Goal: Task Accomplishment & Management: Complete application form

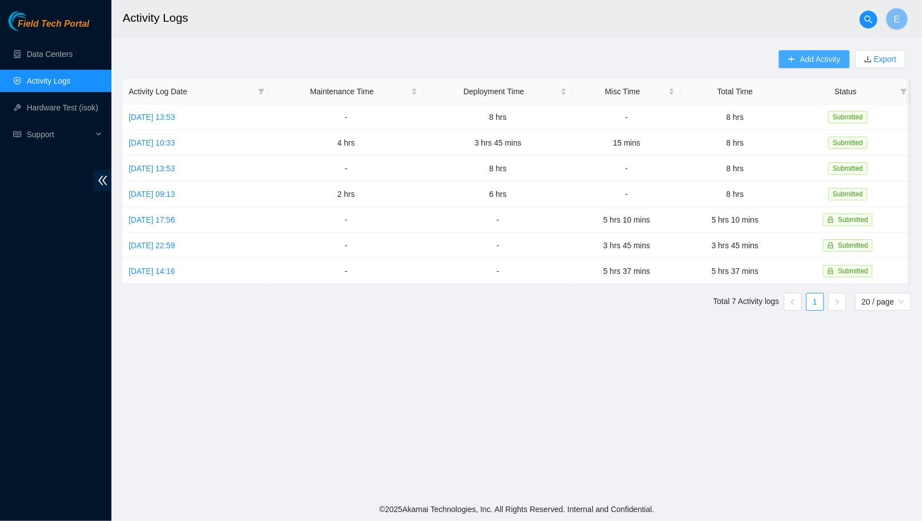
click at [829, 57] on span "Add Activity" at bounding box center [820, 59] width 40 height 12
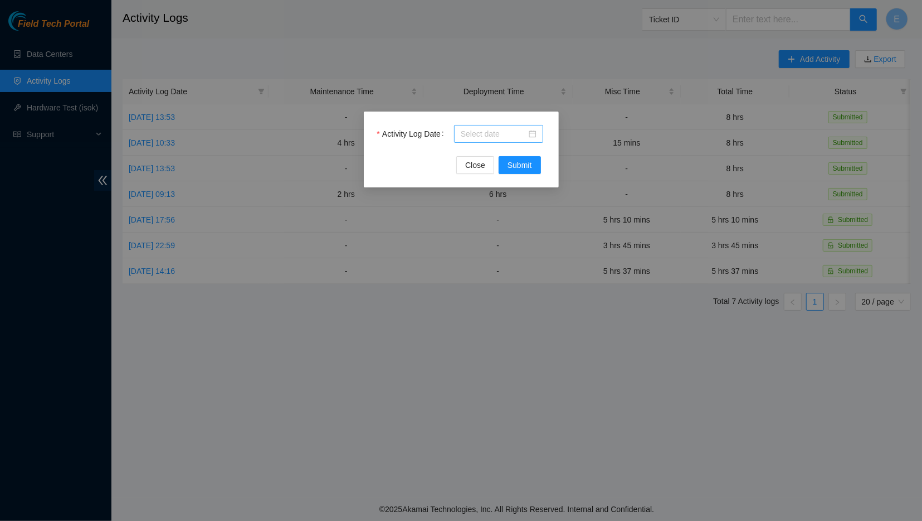
click at [489, 132] on input "Activity Log Date" at bounding box center [494, 134] width 66 height 12
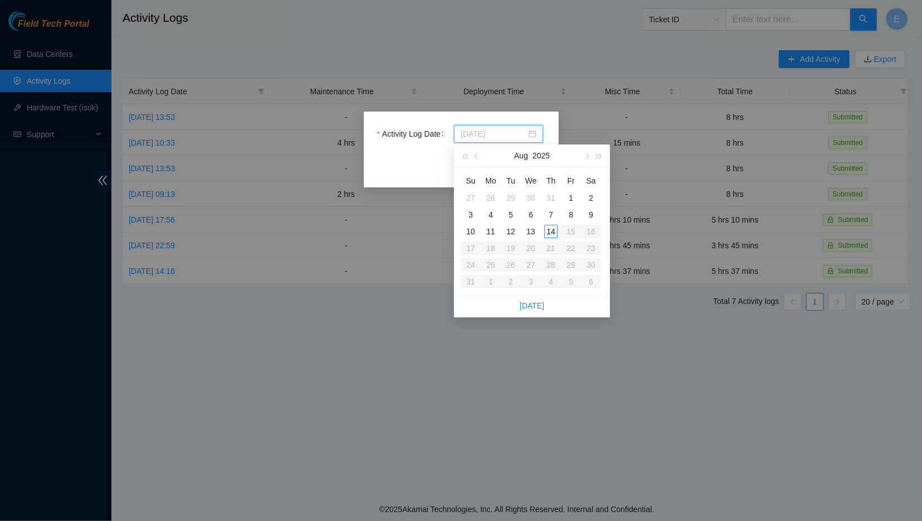
type input "[DATE]"
click at [551, 230] on div "14" at bounding box center [551, 231] width 13 height 13
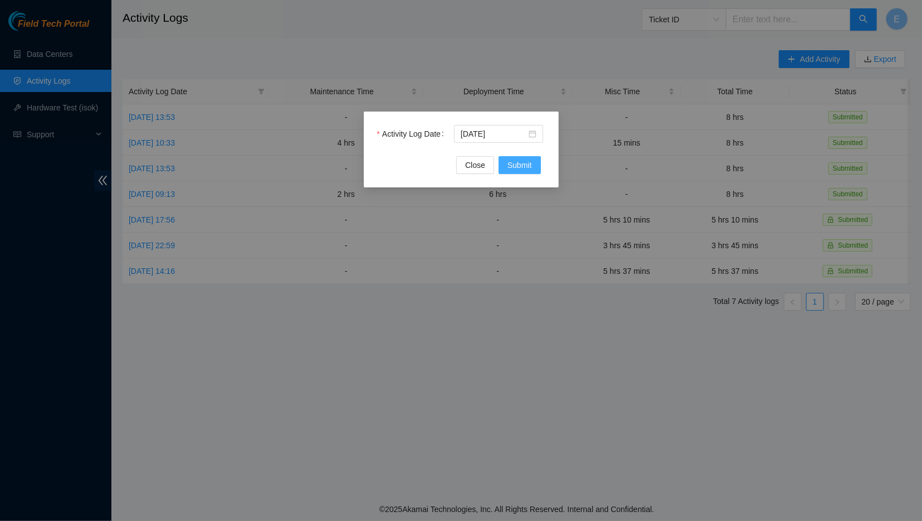
click at [516, 168] on span "Submit" at bounding box center [520, 165] width 25 height 12
click at [479, 168] on span "Close" at bounding box center [475, 165] width 20 height 12
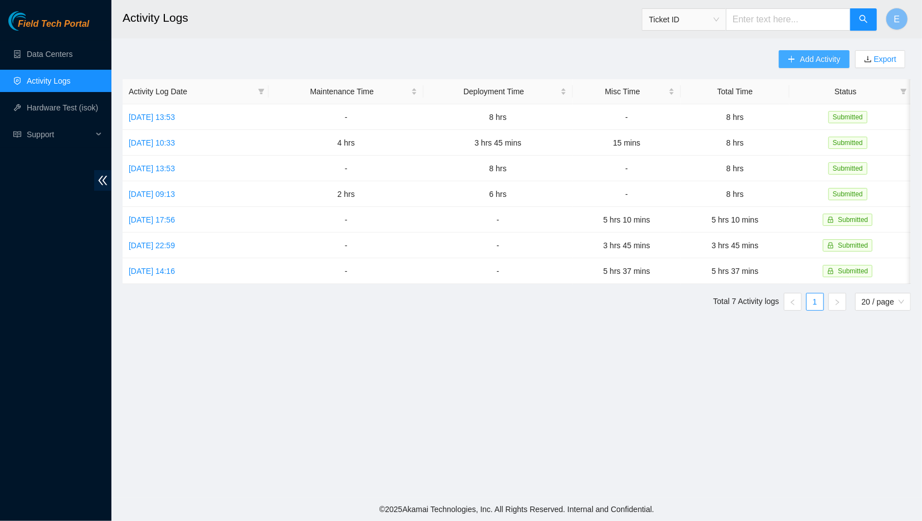
click at [824, 63] on span "Add Activity" at bounding box center [820, 59] width 40 height 12
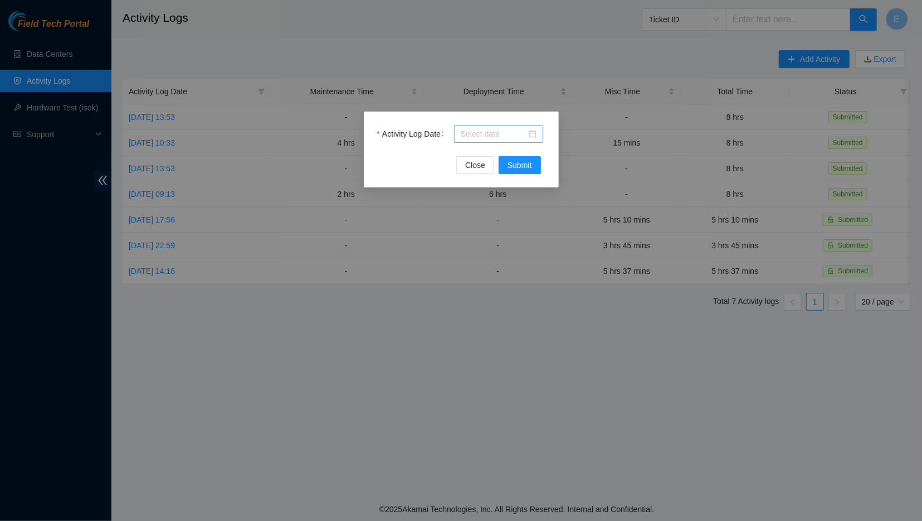
click at [494, 127] on div at bounding box center [498, 134] width 89 height 18
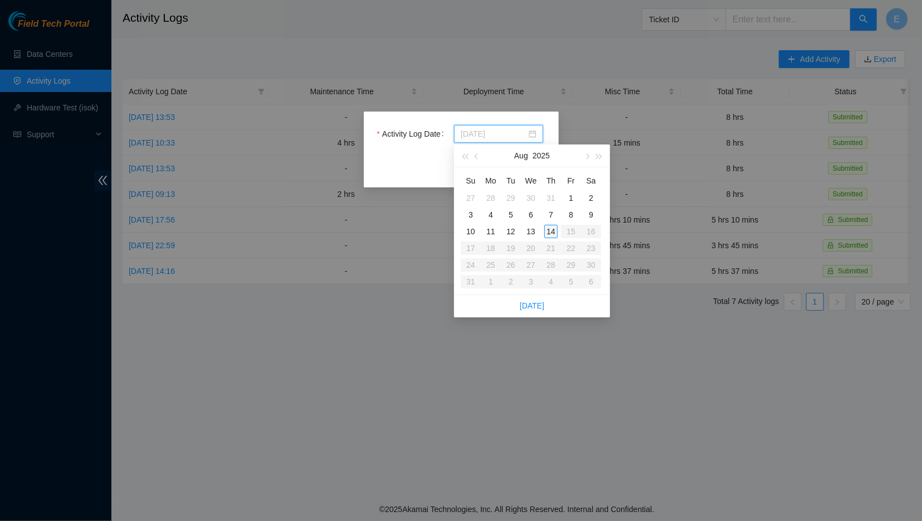
type input "[DATE]"
click at [558, 229] on td "14" at bounding box center [551, 231] width 20 height 17
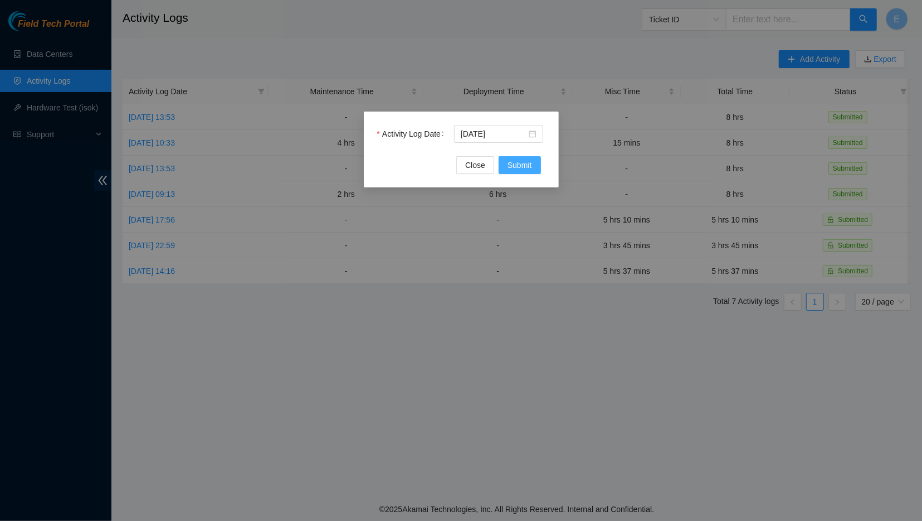
click at [513, 161] on span "Submit" at bounding box center [520, 165] width 25 height 12
click at [514, 161] on span "Submit" at bounding box center [520, 165] width 25 height 12
click at [480, 168] on span "Close" at bounding box center [475, 165] width 20 height 12
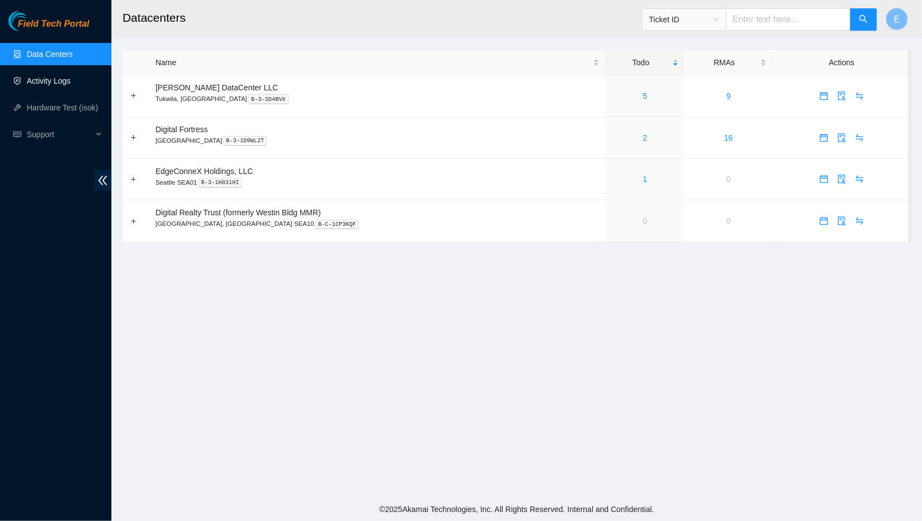
click at [71, 80] on link "Activity Logs" at bounding box center [49, 80] width 44 height 9
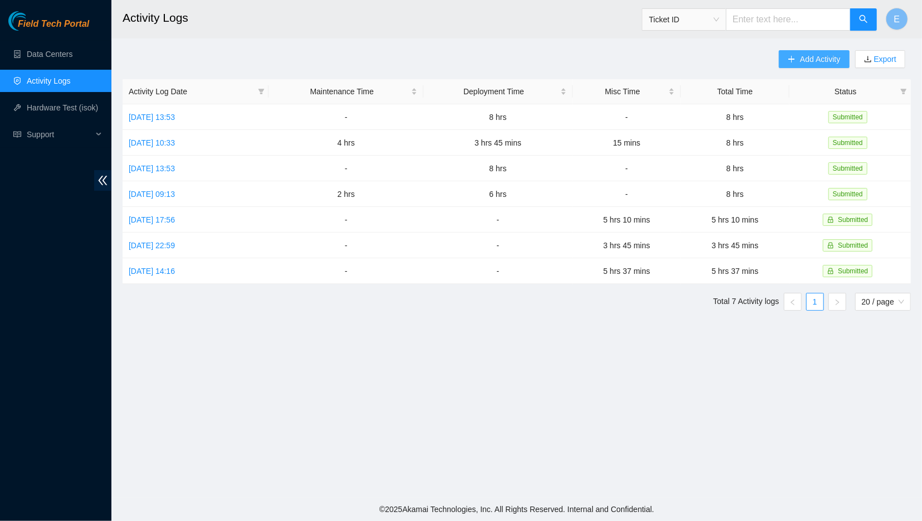
click at [783, 66] on button "Add Activity" at bounding box center [814, 59] width 70 height 18
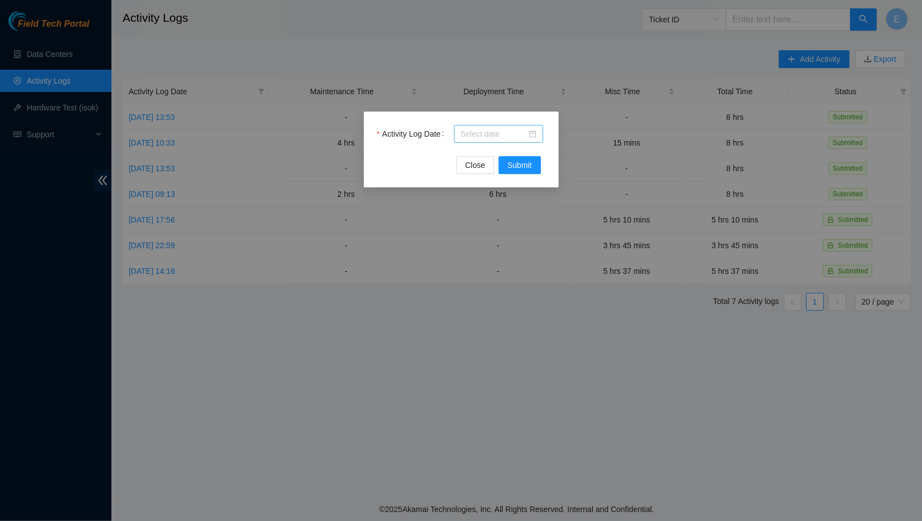
click at [507, 139] on input "Activity Log Date" at bounding box center [494, 134] width 66 height 12
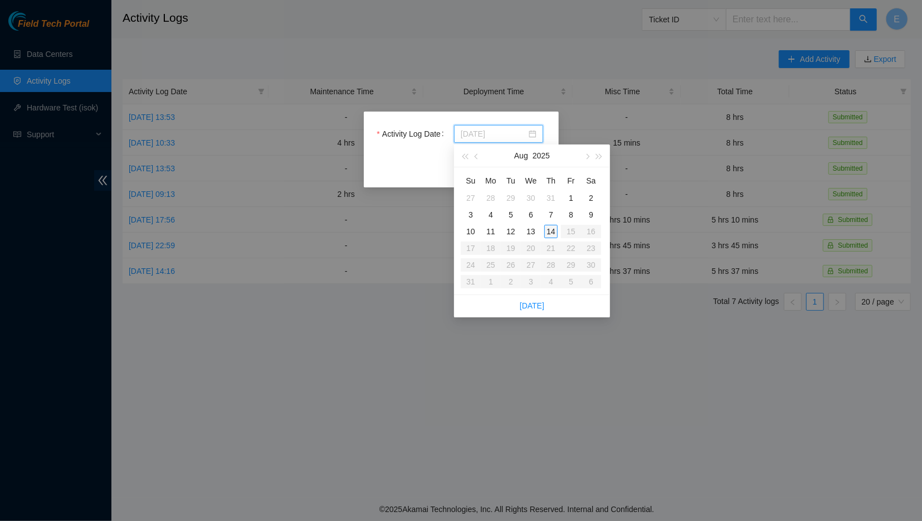
type input "[DATE]"
click at [551, 227] on div "14" at bounding box center [551, 231] width 13 height 13
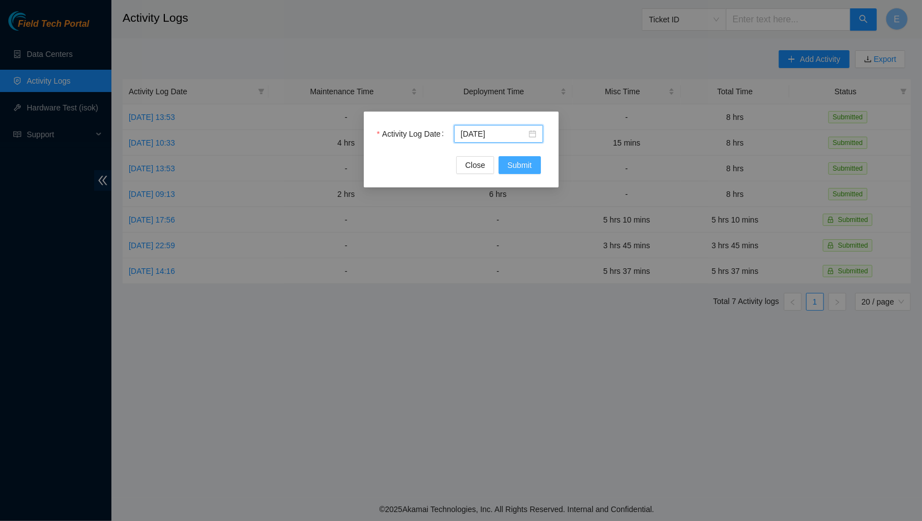
click at [506, 166] on button "Submit" at bounding box center [520, 165] width 42 height 18
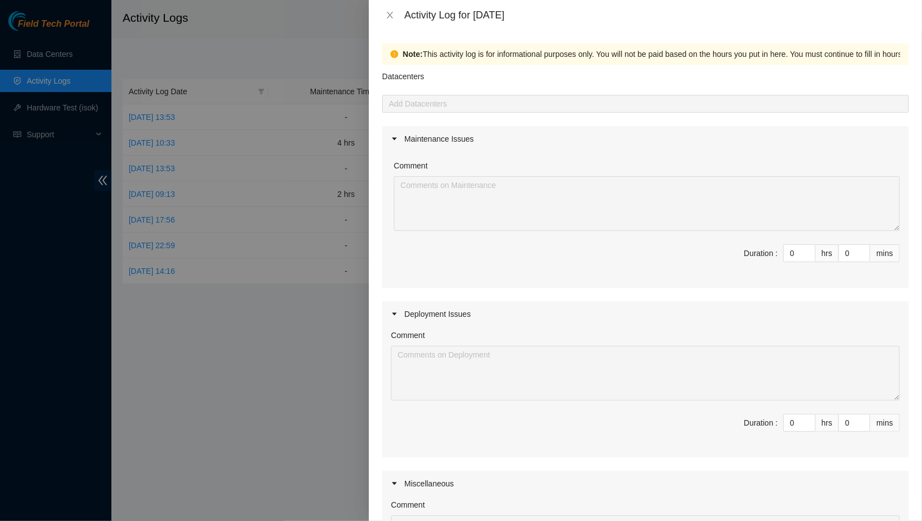
scroll to position [125, 0]
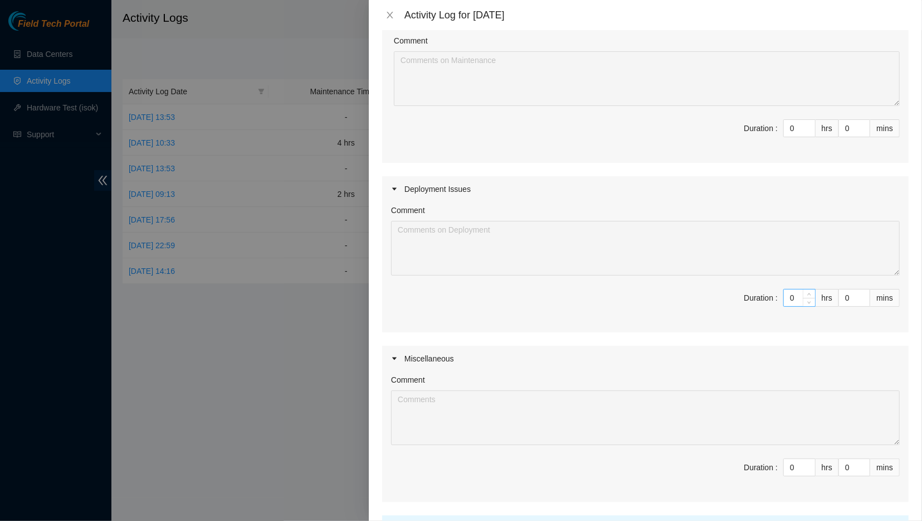
click at [800, 298] on input "0" at bounding box center [799, 297] width 31 height 17
type input "8"
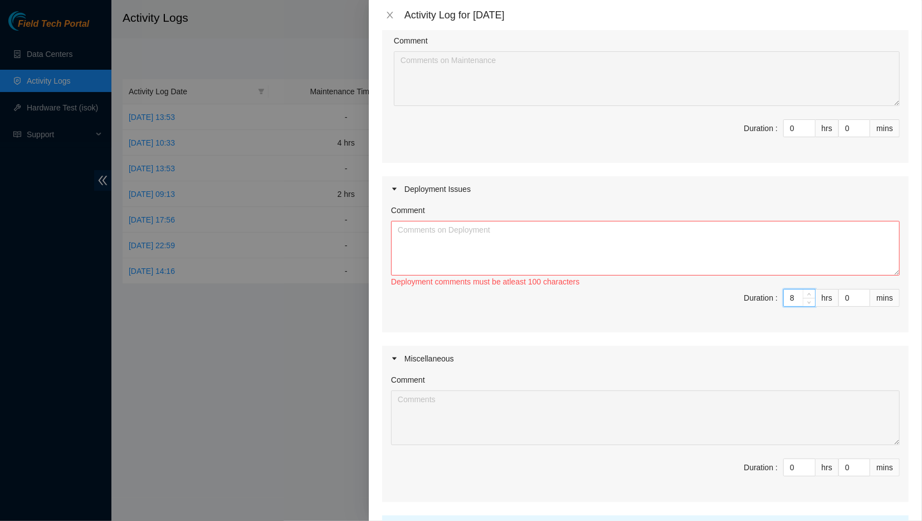
type input "8"
click at [664, 255] on textarea "Comment" at bounding box center [645, 248] width 509 height 55
paste textarea "[DATE] Activity Log Worked on DP77026 All Day - Downloaded and Installed the PT…"
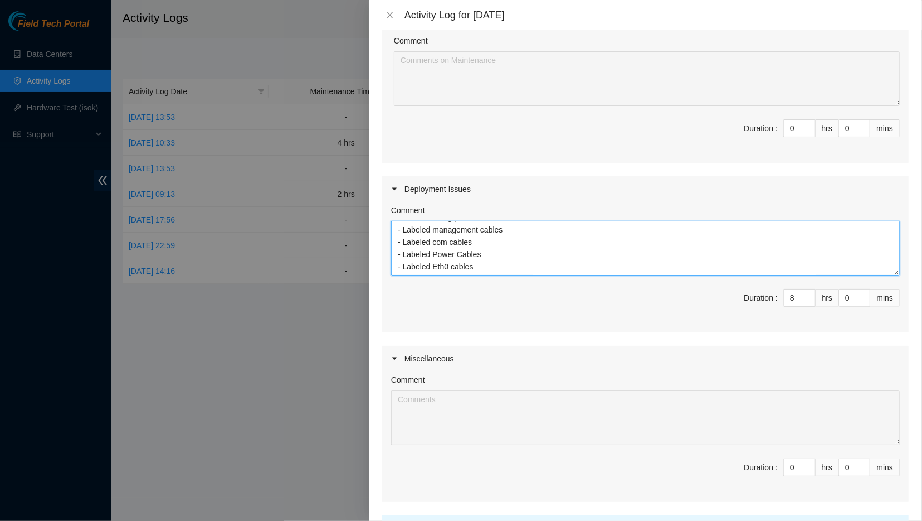
scroll to position [225, 0]
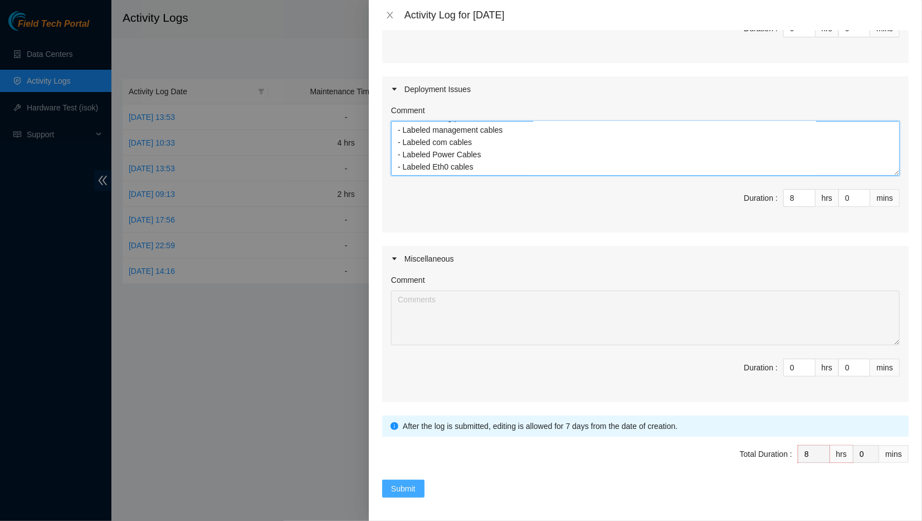
type textarea "[DATE] Activity Log Worked on DP77026 All Day - Downloaded and Installed the PT…"
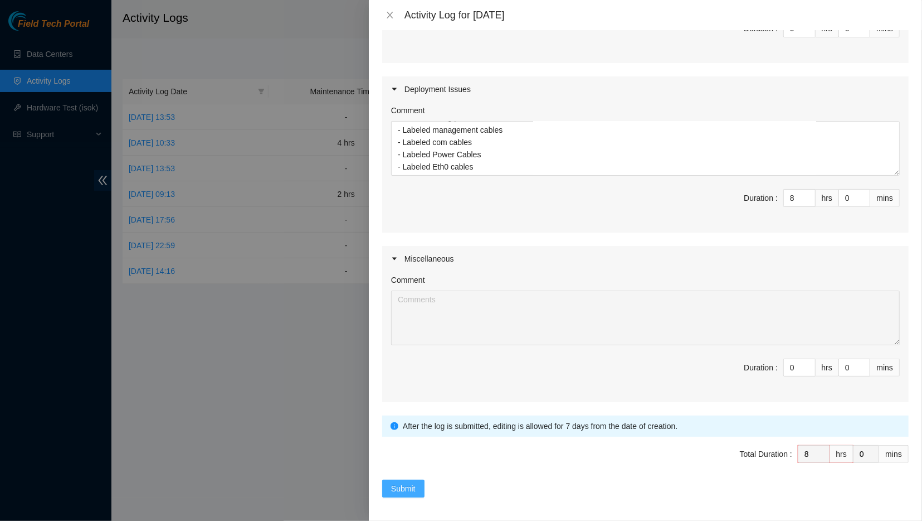
click at [412, 482] on span "Submit" at bounding box center [403, 488] width 25 height 12
